Goal: Find specific page/section: Find specific page/section

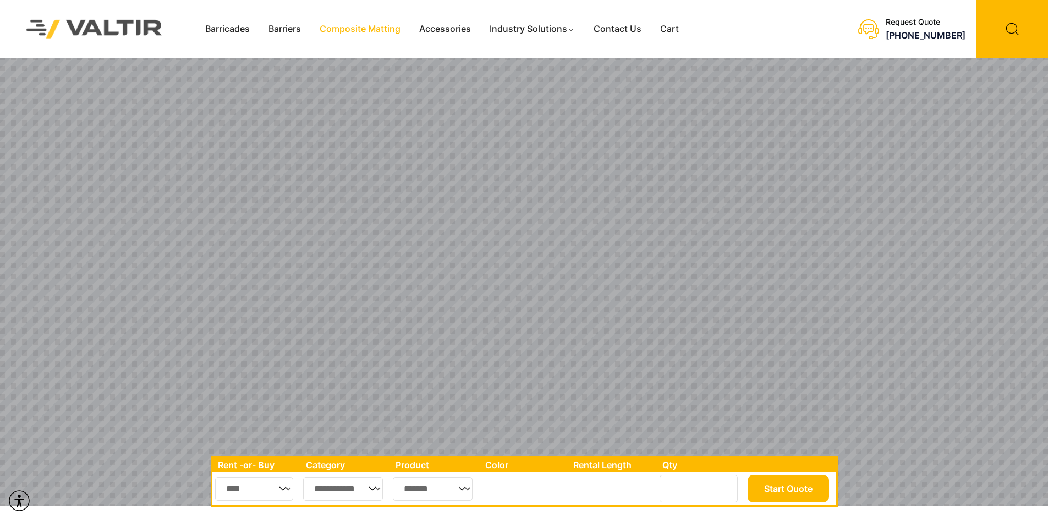
click at [373, 30] on link "Composite Matting" at bounding box center [360, 29] width 100 height 17
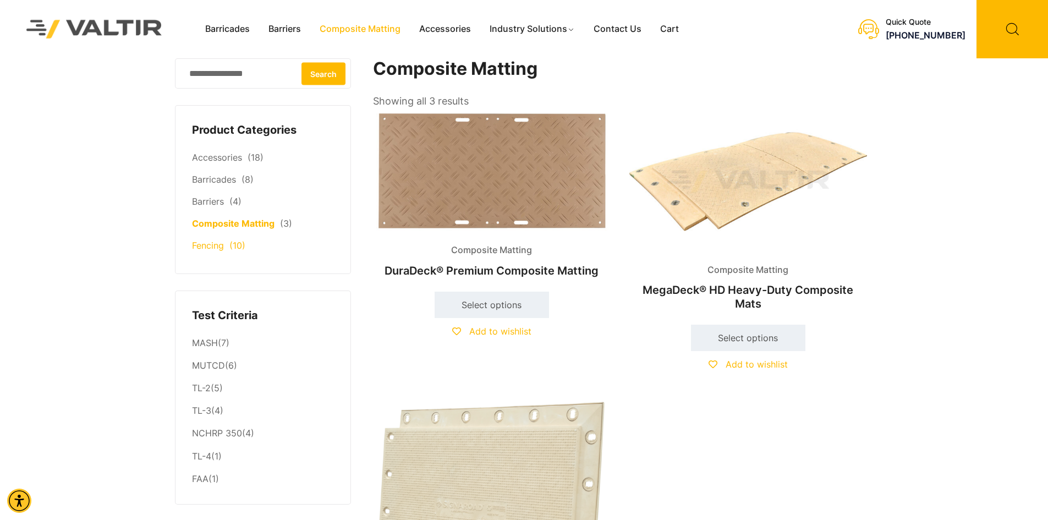
click at [233, 256] on li "Fencing (10)" at bounding box center [263, 246] width 142 height 22
click at [202, 254] on li "Fencing (10)" at bounding box center [263, 246] width 142 height 22
click at [208, 245] on link "Fencing" at bounding box center [208, 245] width 32 height 11
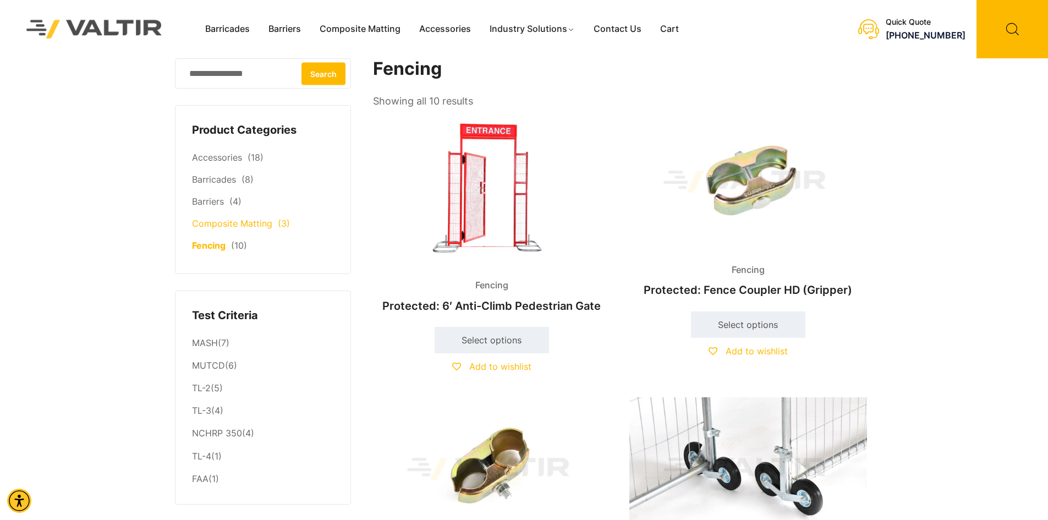
click at [235, 231] on li "Composite Matting (3)" at bounding box center [263, 224] width 142 height 22
click at [241, 227] on link "Composite Matting" at bounding box center [232, 223] width 80 height 11
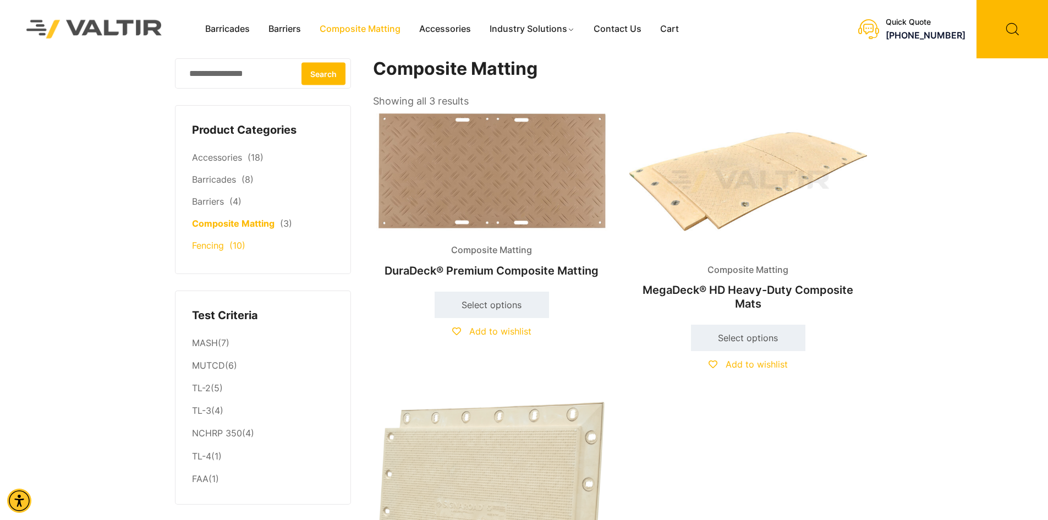
click at [211, 239] on li "Fencing (10)" at bounding box center [263, 246] width 142 height 22
click at [204, 243] on link "Fencing" at bounding box center [208, 245] width 32 height 11
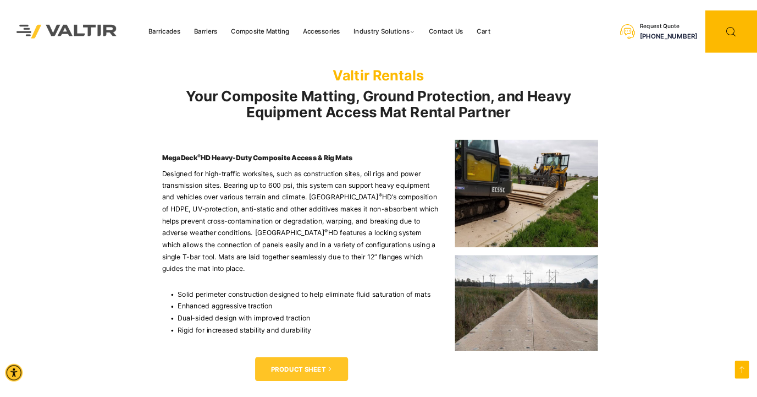
scroll to position [935, 0]
